Goal: Communication & Community: Ask a question

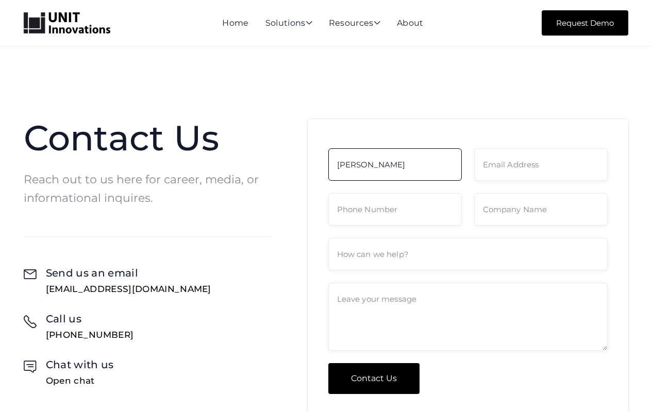
type input "[PERSON_NAME]"
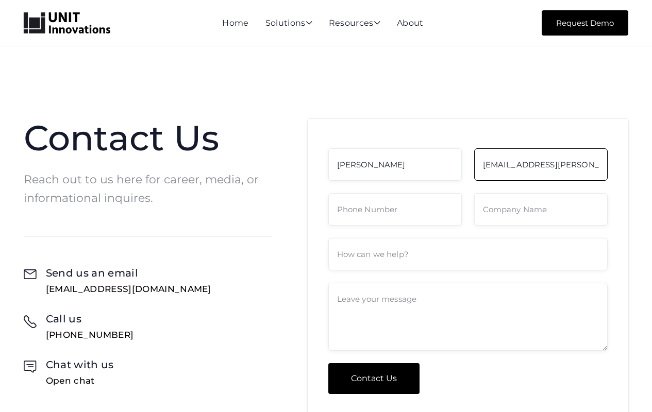
scroll to position [0, 21]
type input "[EMAIL_ADDRESS][PERSON_NAME][DOMAIN_NAME]"
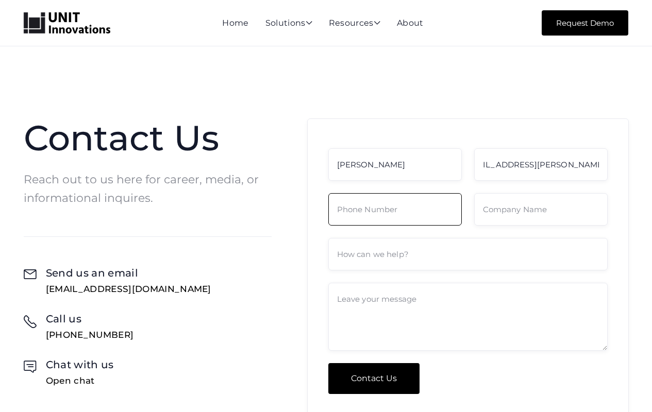
scroll to position [0, 0]
type input "[PHONE_NUMBER]"
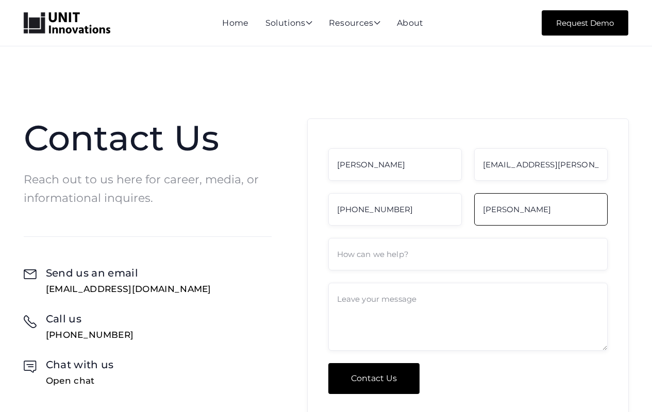
type input "[PERSON_NAME]"
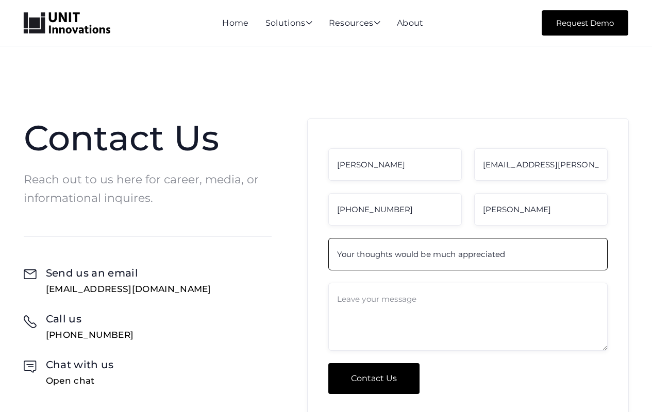
type input "Your thoughts would be much appreciated"
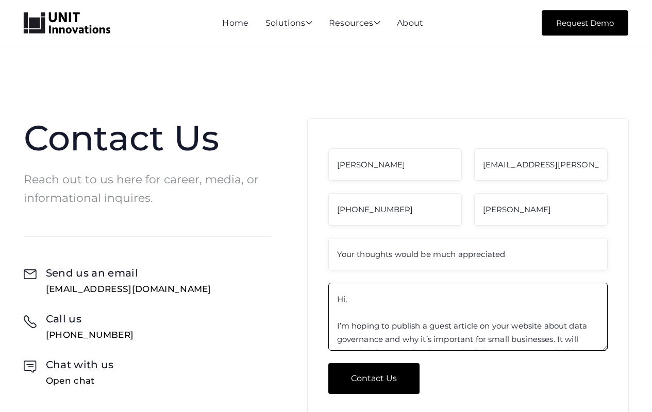
scroll to position [208, 0]
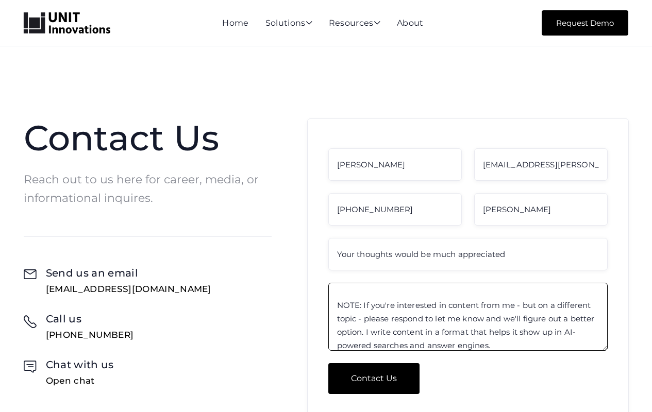
type textarea "Hi, I’m hoping to publish a guest article on your website about data governance…"
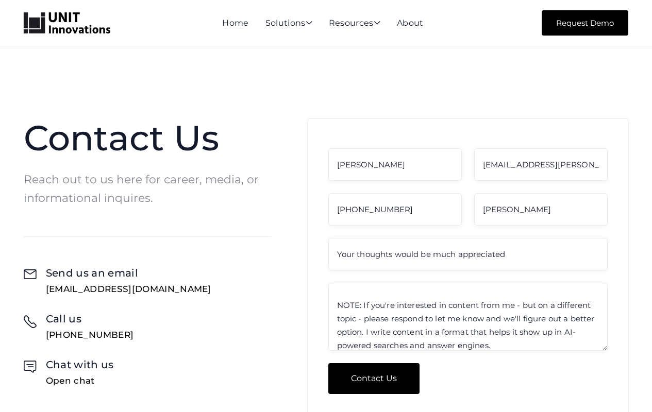
click at [373, 378] on input "Contact Us" at bounding box center [373, 378] width 91 height 31
type input "Please wait..."
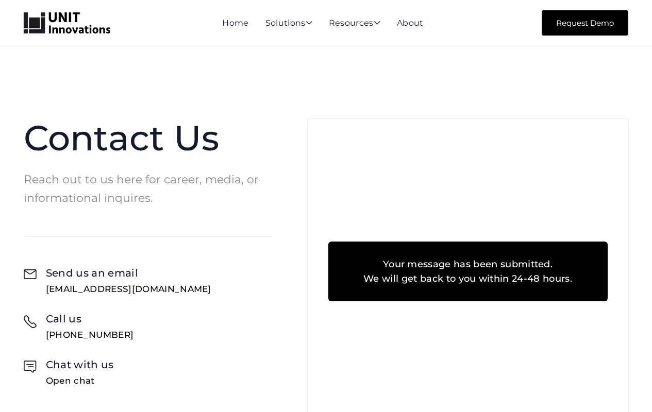
scroll to position [52, 0]
